Goal: Task Accomplishment & Management: Complete application form

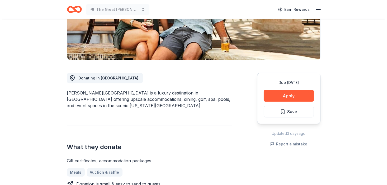
scroll to position [132, 0]
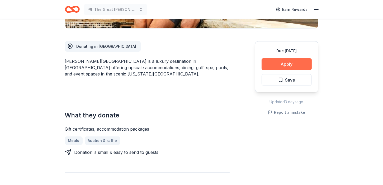
click at [278, 62] on button "Apply" at bounding box center [287, 64] width 50 height 12
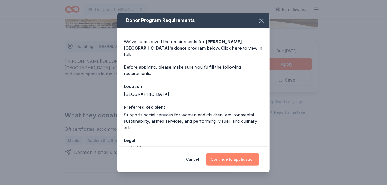
click at [239, 160] on button "Continue to application" at bounding box center [233, 159] width 53 height 13
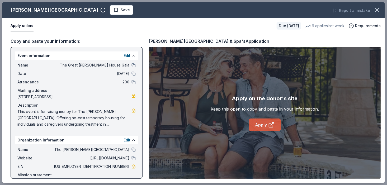
click at [271, 124] on icon at bounding box center [271, 125] width 6 height 6
click at [259, 123] on link "Apply" at bounding box center [265, 125] width 32 height 13
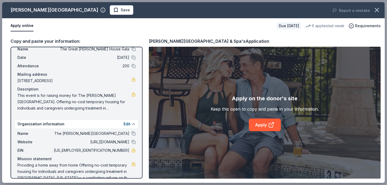
scroll to position [25, 0]
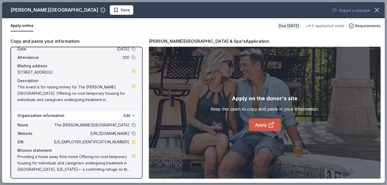
click at [257, 125] on link "Apply" at bounding box center [265, 125] width 32 height 13
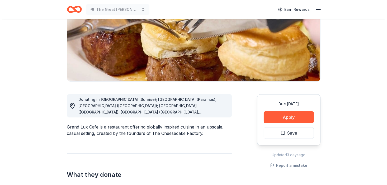
scroll to position [79, 0]
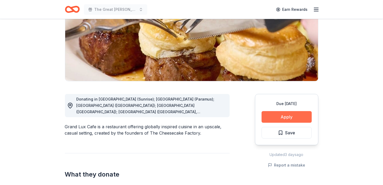
click at [289, 118] on button "Apply" at bounding box center [287, 117] width 50 height 12
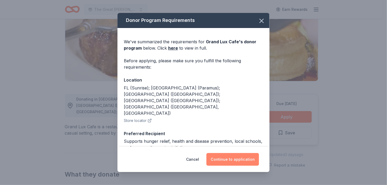
click at [226, 161] on button "Continue to application" at bounding box center [233, 159] width 53 height 13
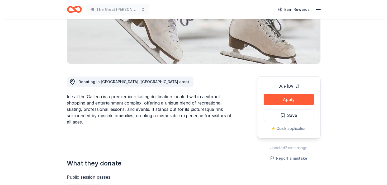
scroll to position [106, 0]
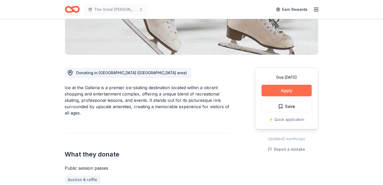
click at [281, 89] on button "Apply" at bounding box center [287, 91] width 50 height 12
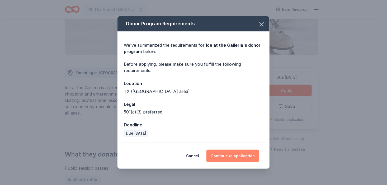
click at [240, 154] on button "Continue to application" at bounding box center [233, 156] width 53 height 13
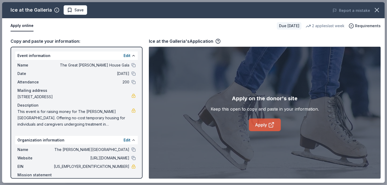
click at [269, 125] on icon at bounding box center [271, 125] width 6 height 6
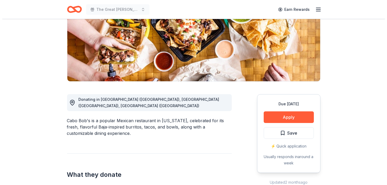
scroll to position [79, 0]
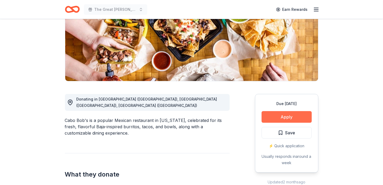
click at [292, 116] on button "Apply" at bounding box center [287, 117] width 50 height 12
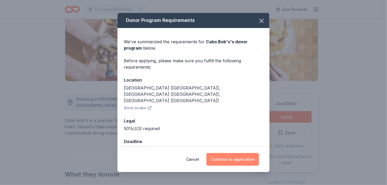
click at [238, 162] on button "Continue to application" at bounding box center [233, 159] width 53 height 13
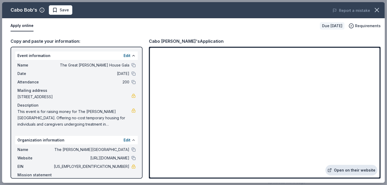
click at [342, 169] on link "Open on their website" at bounding box center [352, 170] width 52 height 11
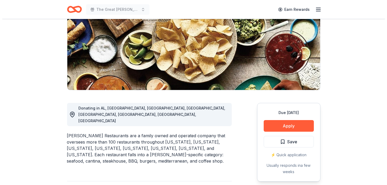
scroll to position [79, 0]
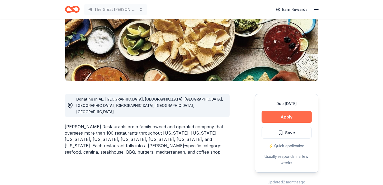
click at [283, 117] on button "Apply" at bounding box center [287, 117] width 50 height 12
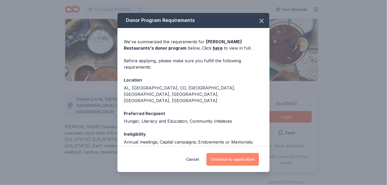
click at [228, 160] on button "Continue to application" at bounding box center [233, 159] width 53 height 13
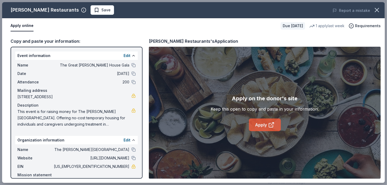
click at [265, 127] on link "Apply" at bounding box center [265, 125] width 32 height 13
click at [263, 123] on link "Apply" at bounding box center [265, 125] width 32 height 13
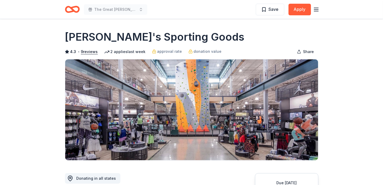
scroll to position [53, 0]
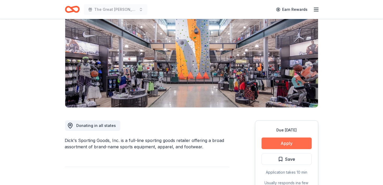
click at [289, 140] on button "Apply" at bounding box center [287, 144] width 50 height 12
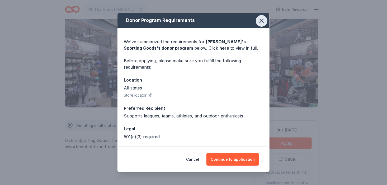
click at [258, 22] on icon "button" at bounding box center [261, 20] width 7 height 7
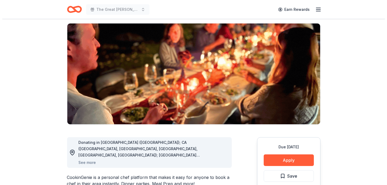
scroll to position [53, 0]
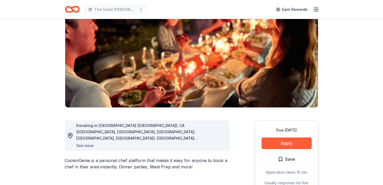
click at [82, 144] on button "See more" at bounding box center [85, 146] width 17 height 6
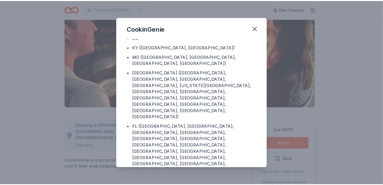
scroll to position [66, 0]
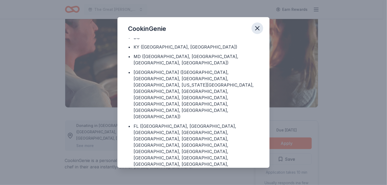
click at [256, 29] on icon "button" at bounding box center [257, 28] width 7 height 7
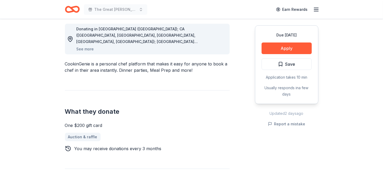
scroll to position [159, 0]
